Goal: Check status: Check status

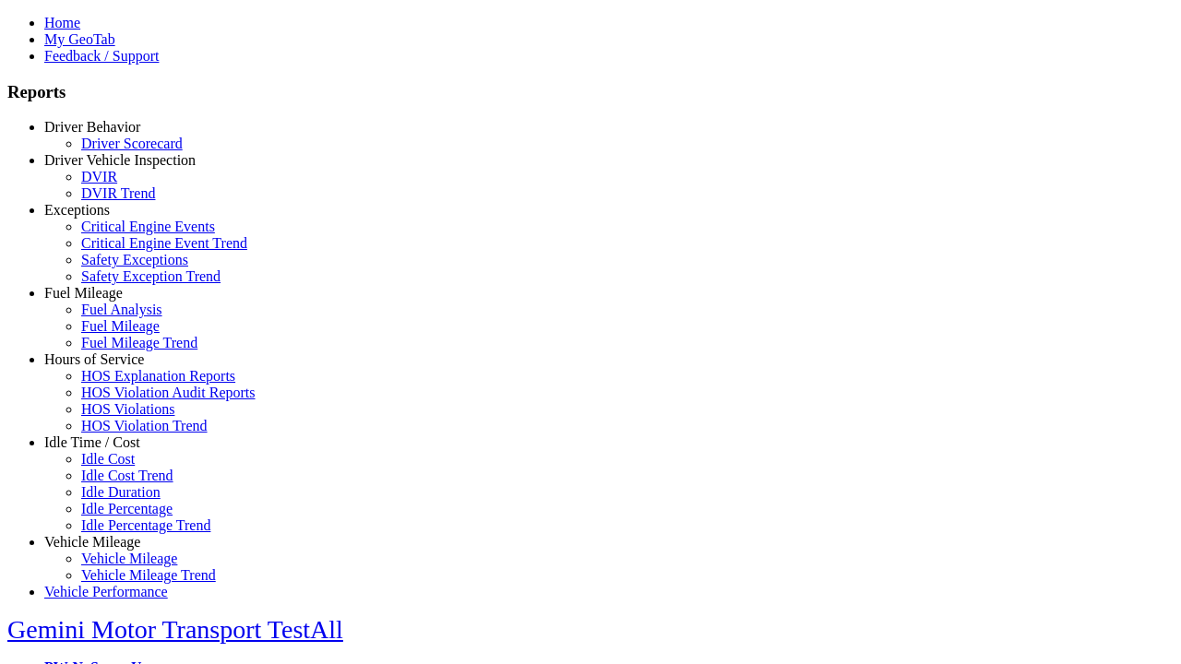
select select "**"
type input "*********"
type input "**********"
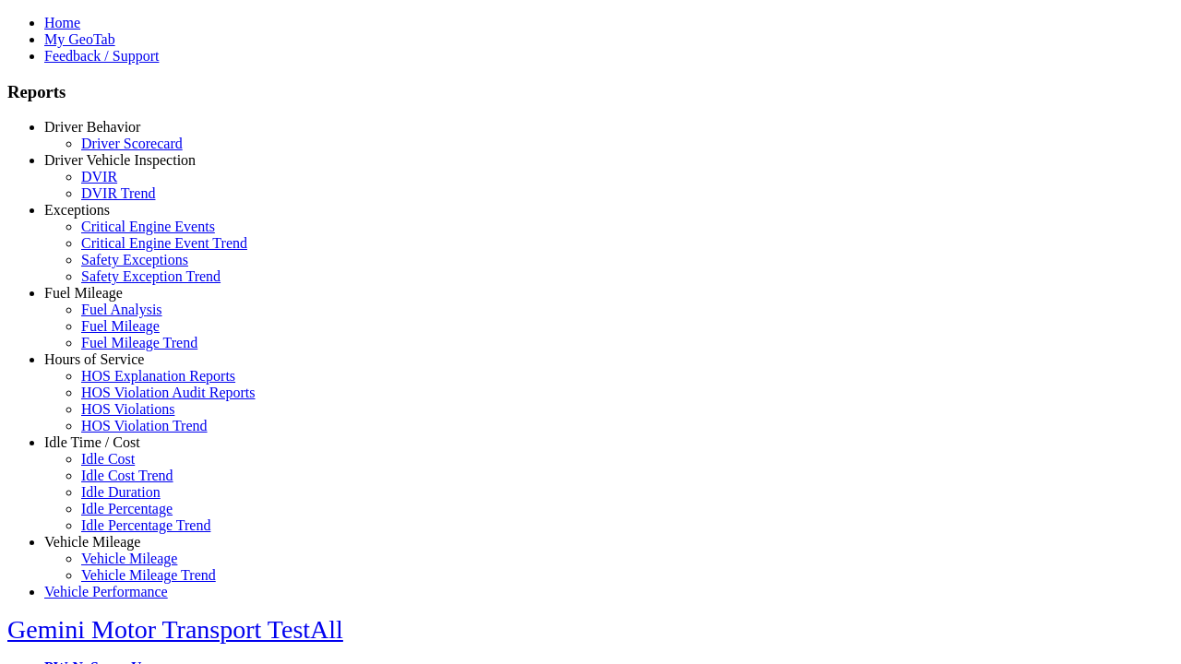
type input "**********"
